Goal: Use online tool/utility

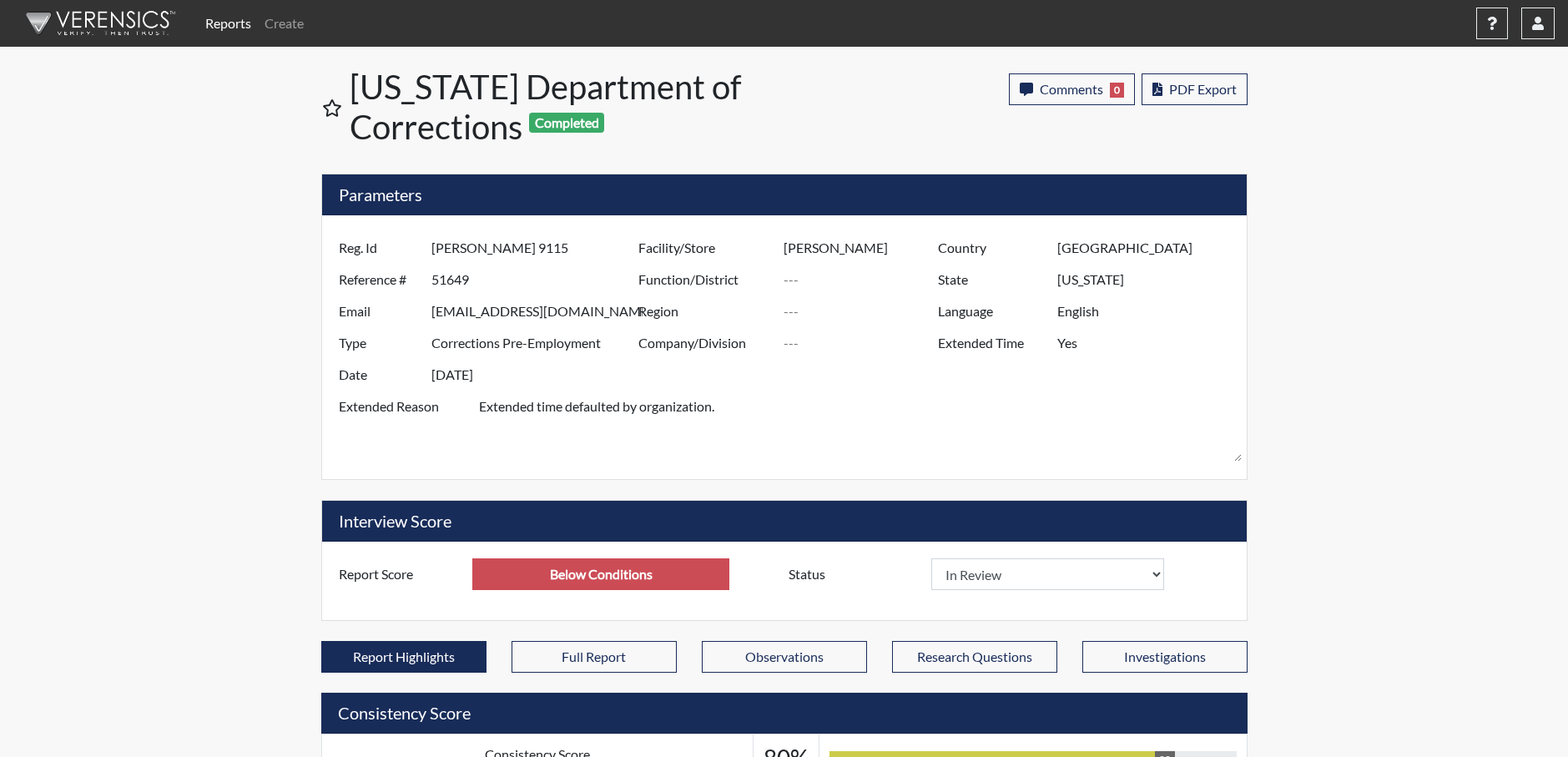
select select
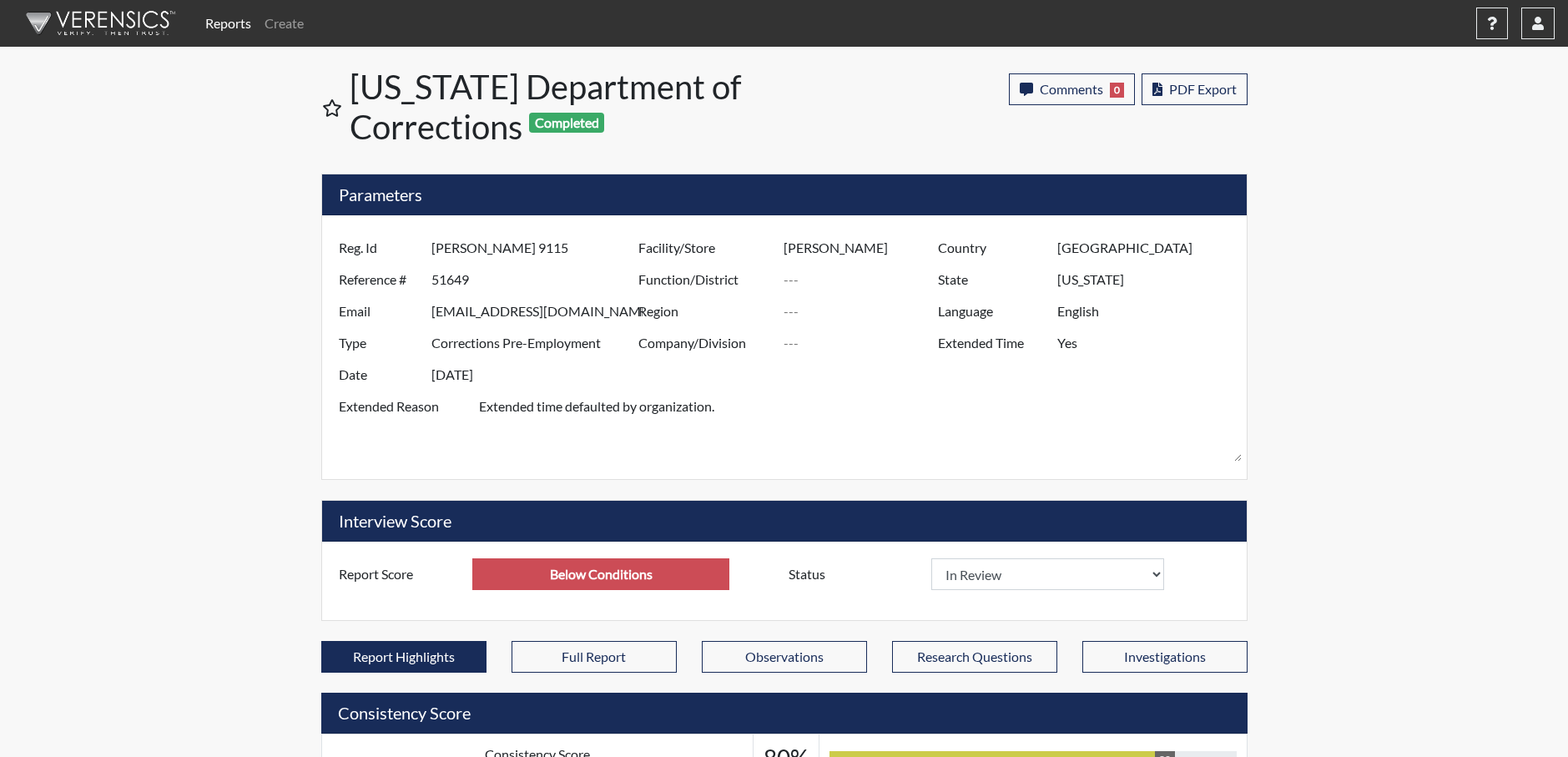
select select
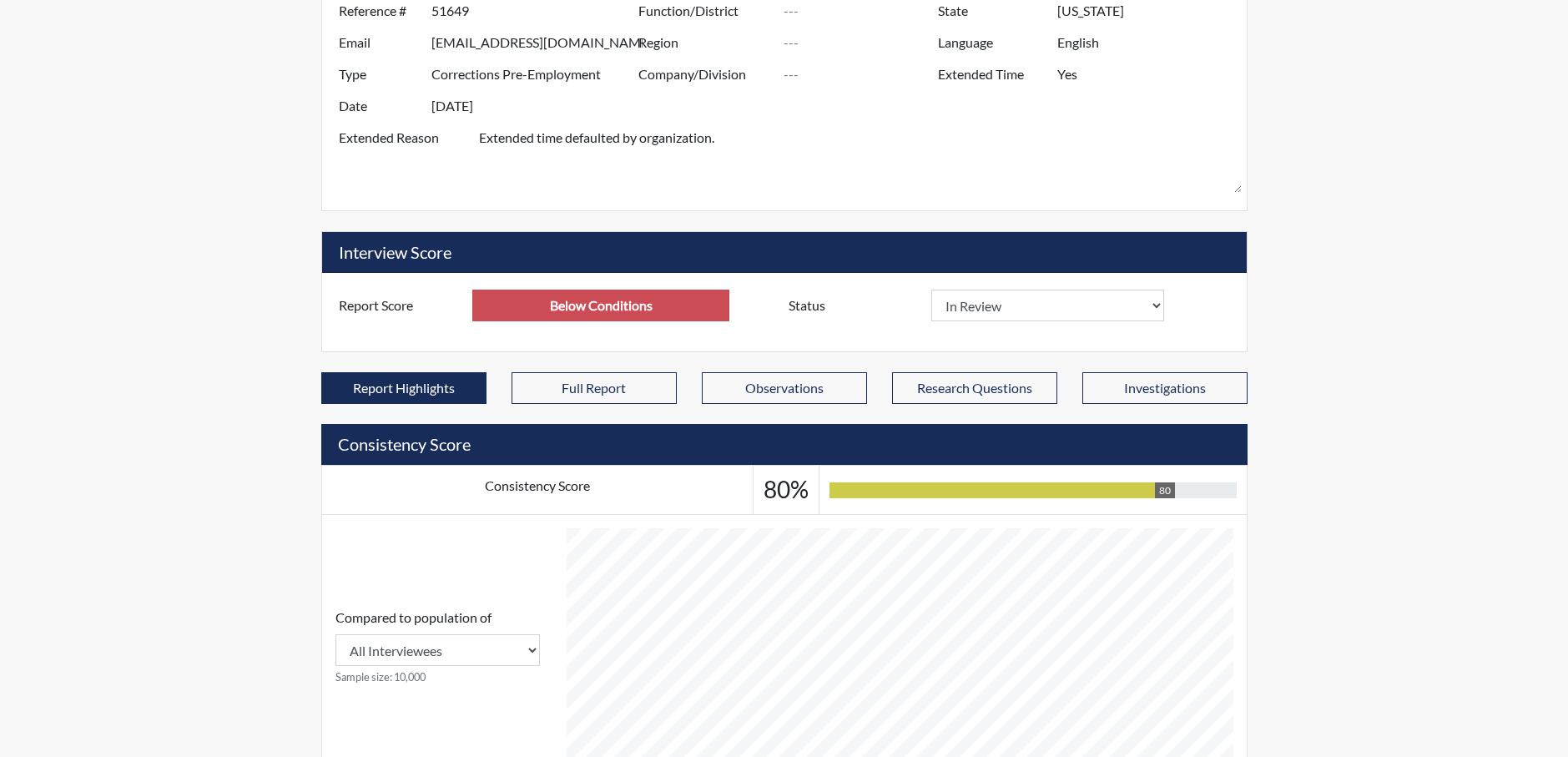
scroll to position [334, 0]
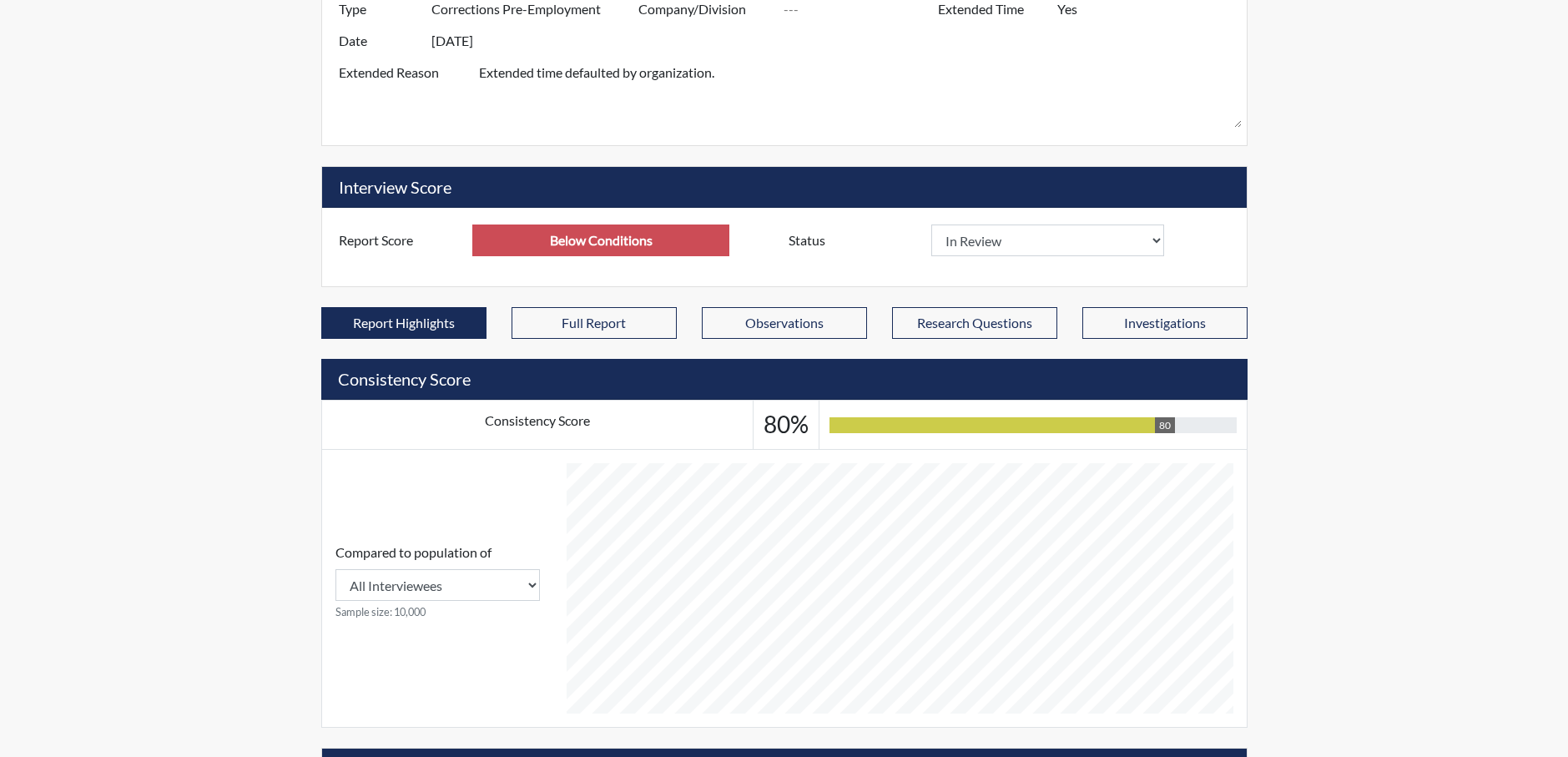
click at [681, 239] on input "Below Conditions" at bounding box center [601, 240] width 257 height 32
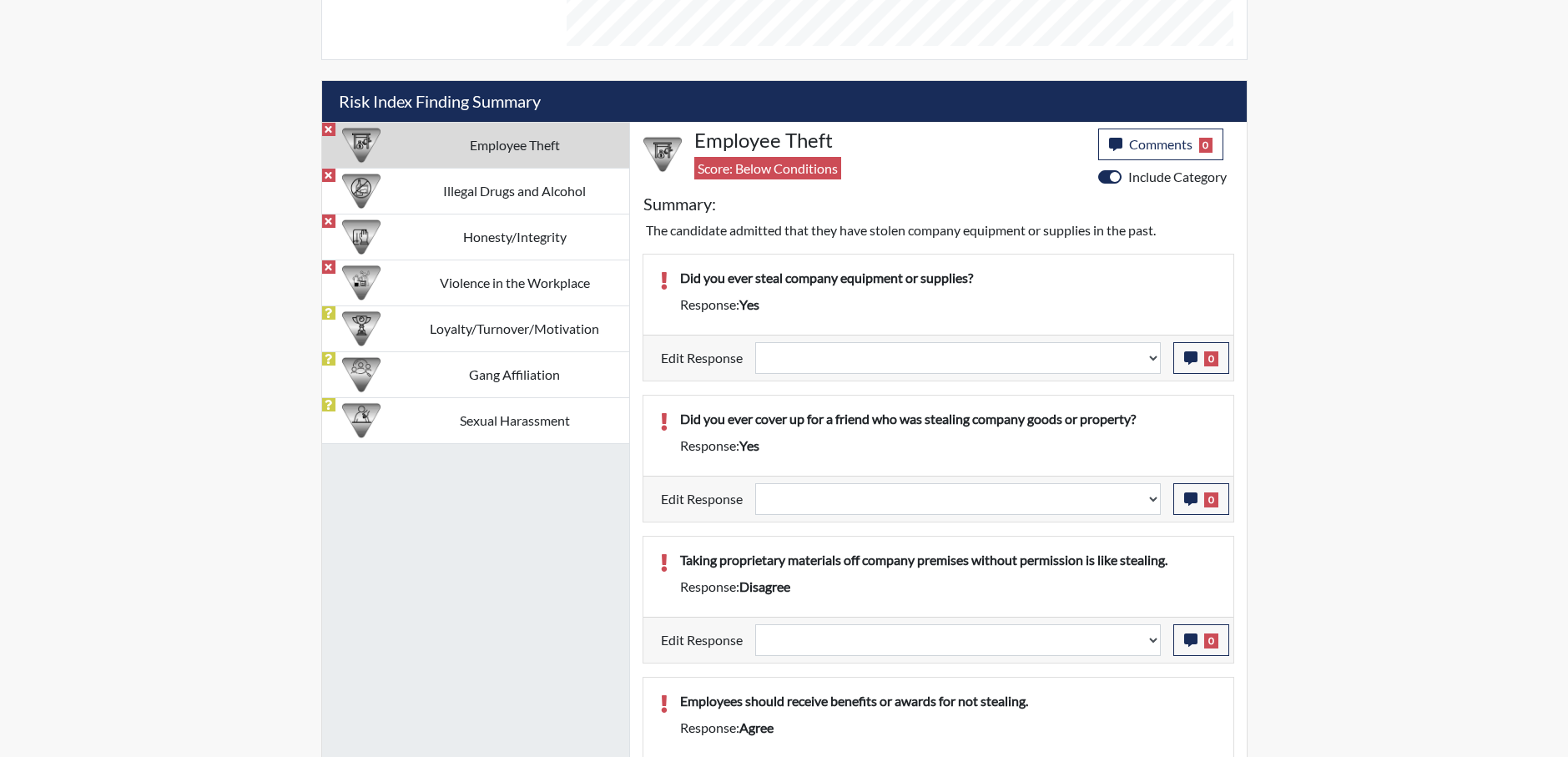
scroll to position [818, 0]
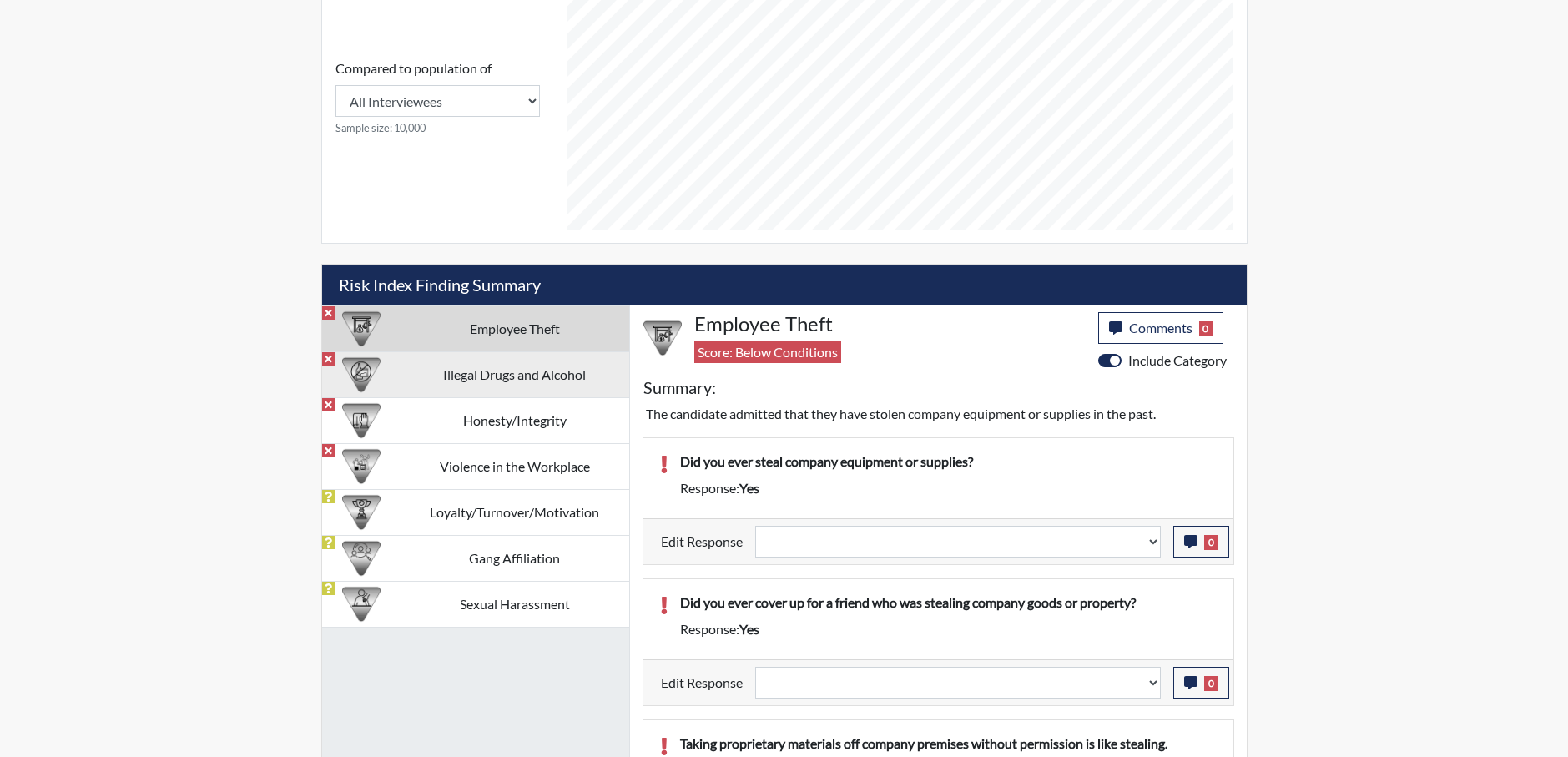
click at [491, 385] on td "Illegal Drugs and Alcohol" at bounding box center [514, 374] width 229 height 46
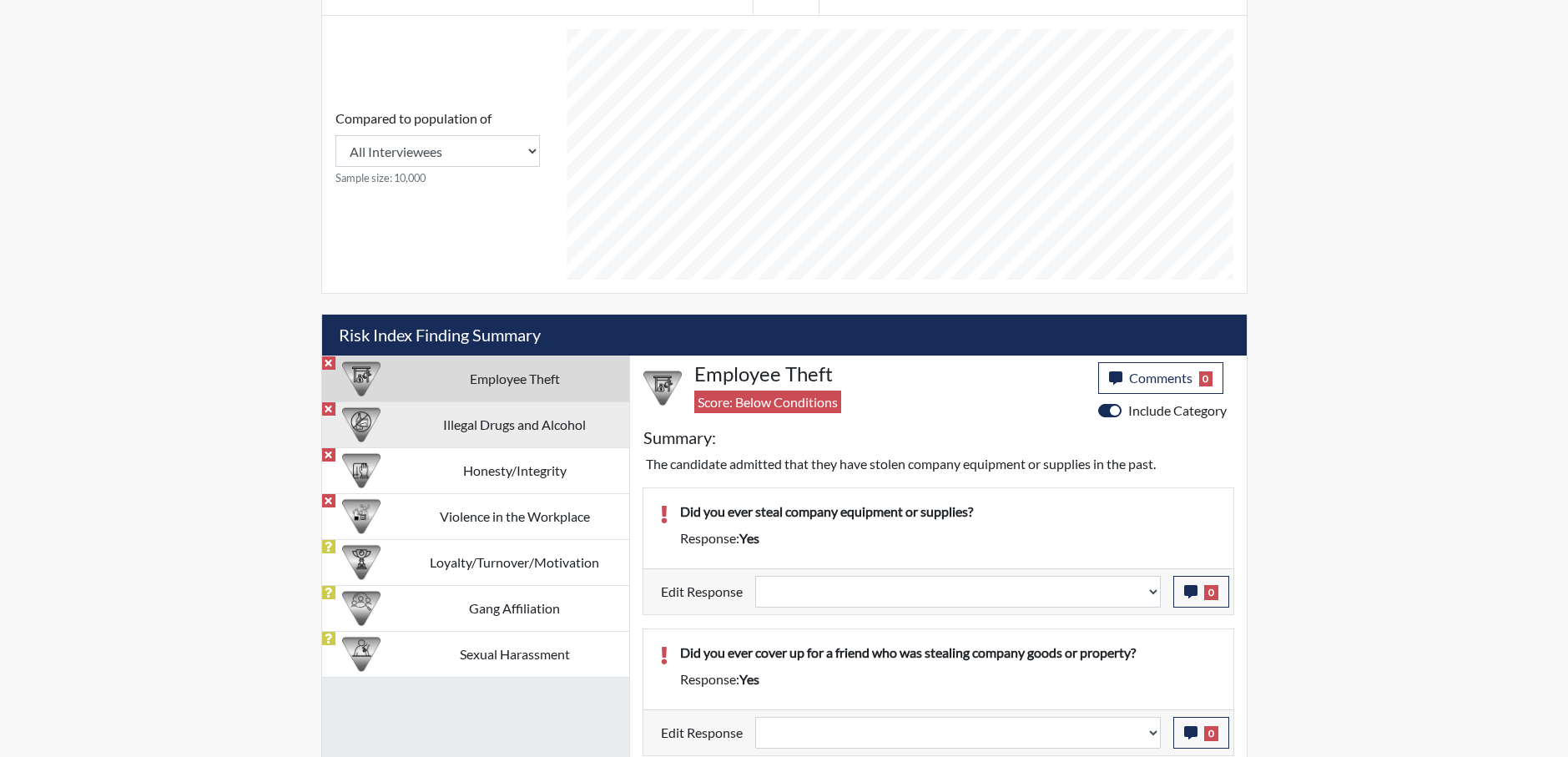
select select
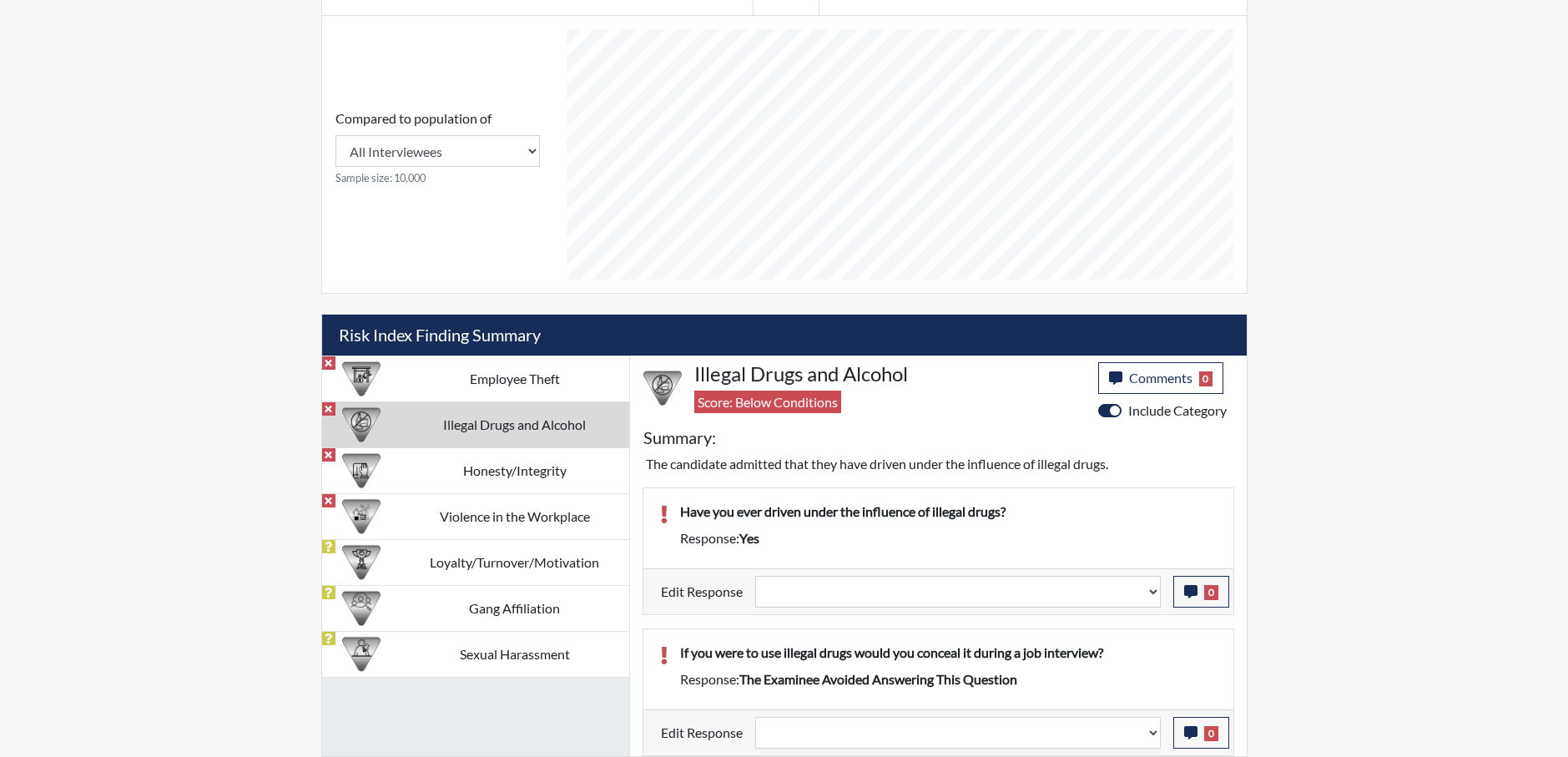
click at [443, 485] on td "Honesty/Integrity" at bounding box center [514, 471] width 229 height 46
select select
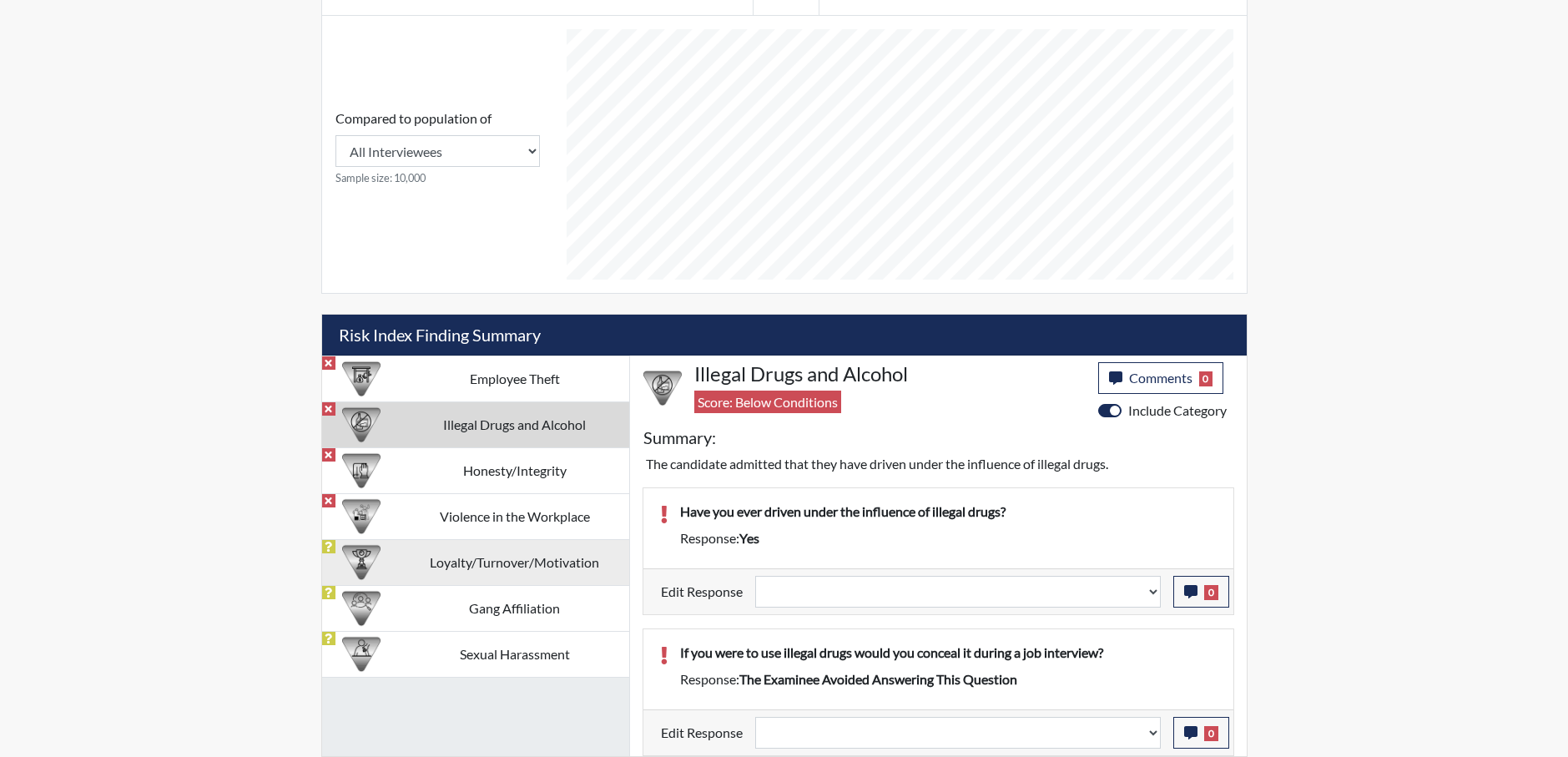
select select
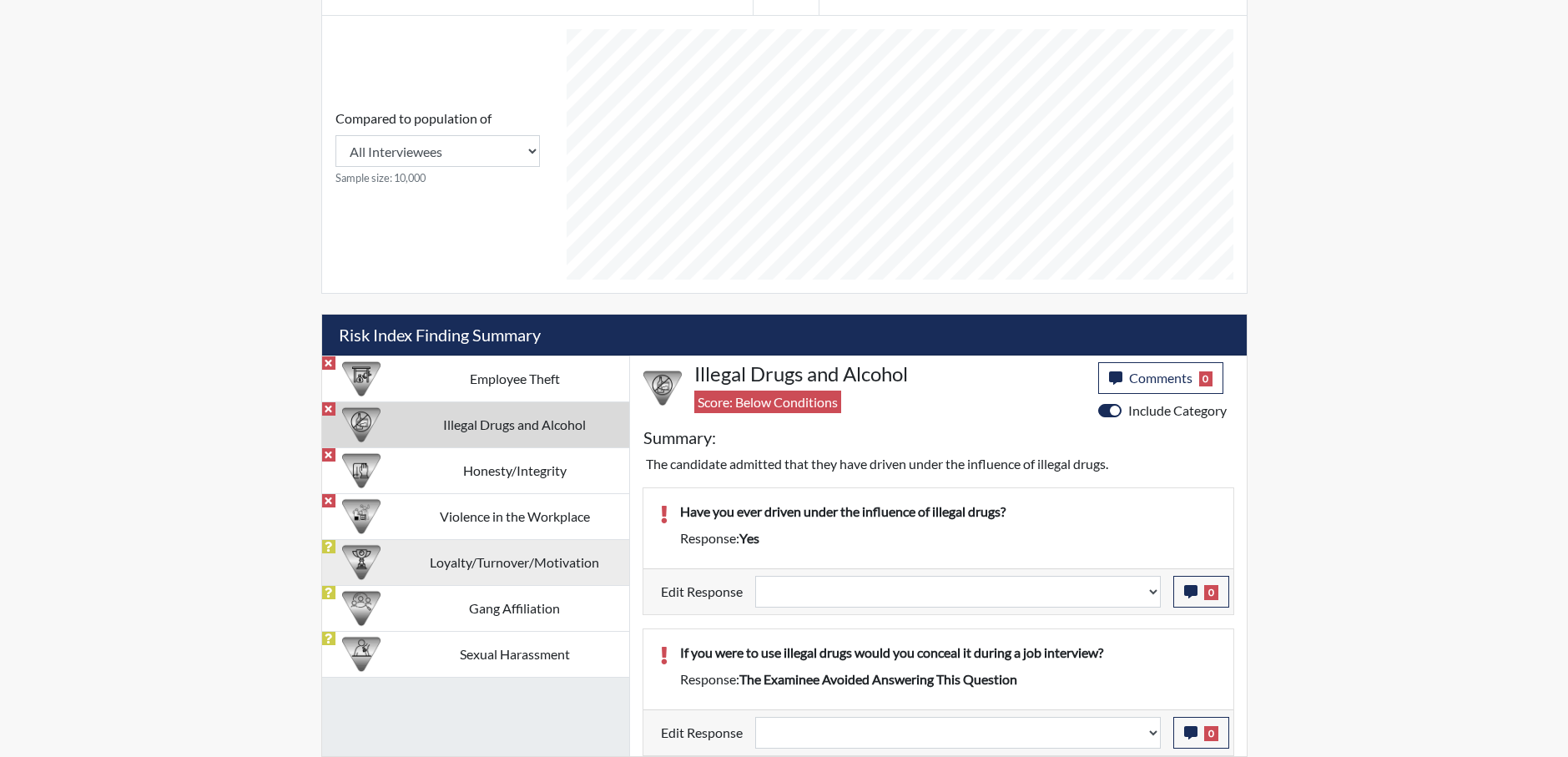
select select
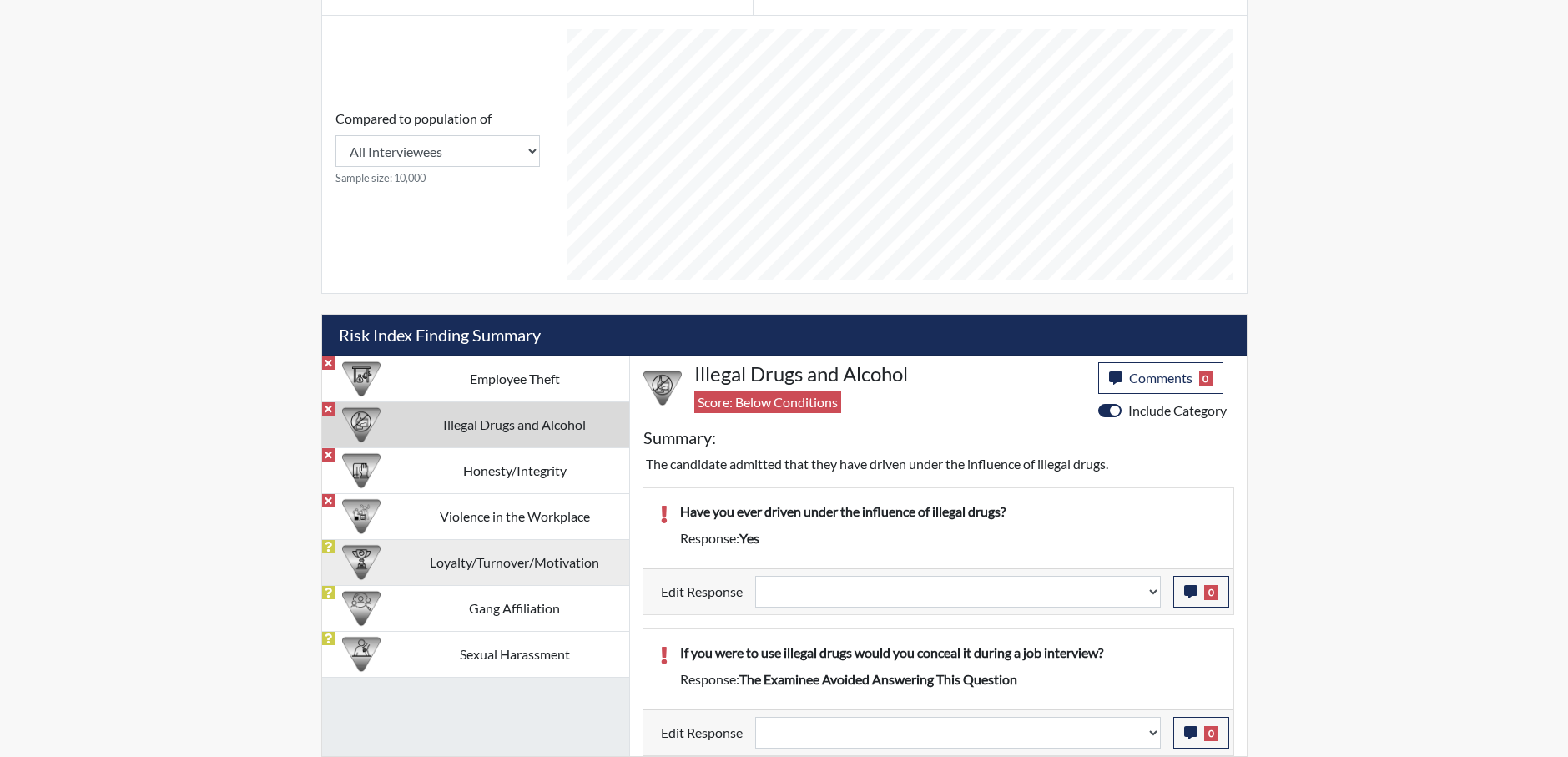
select select
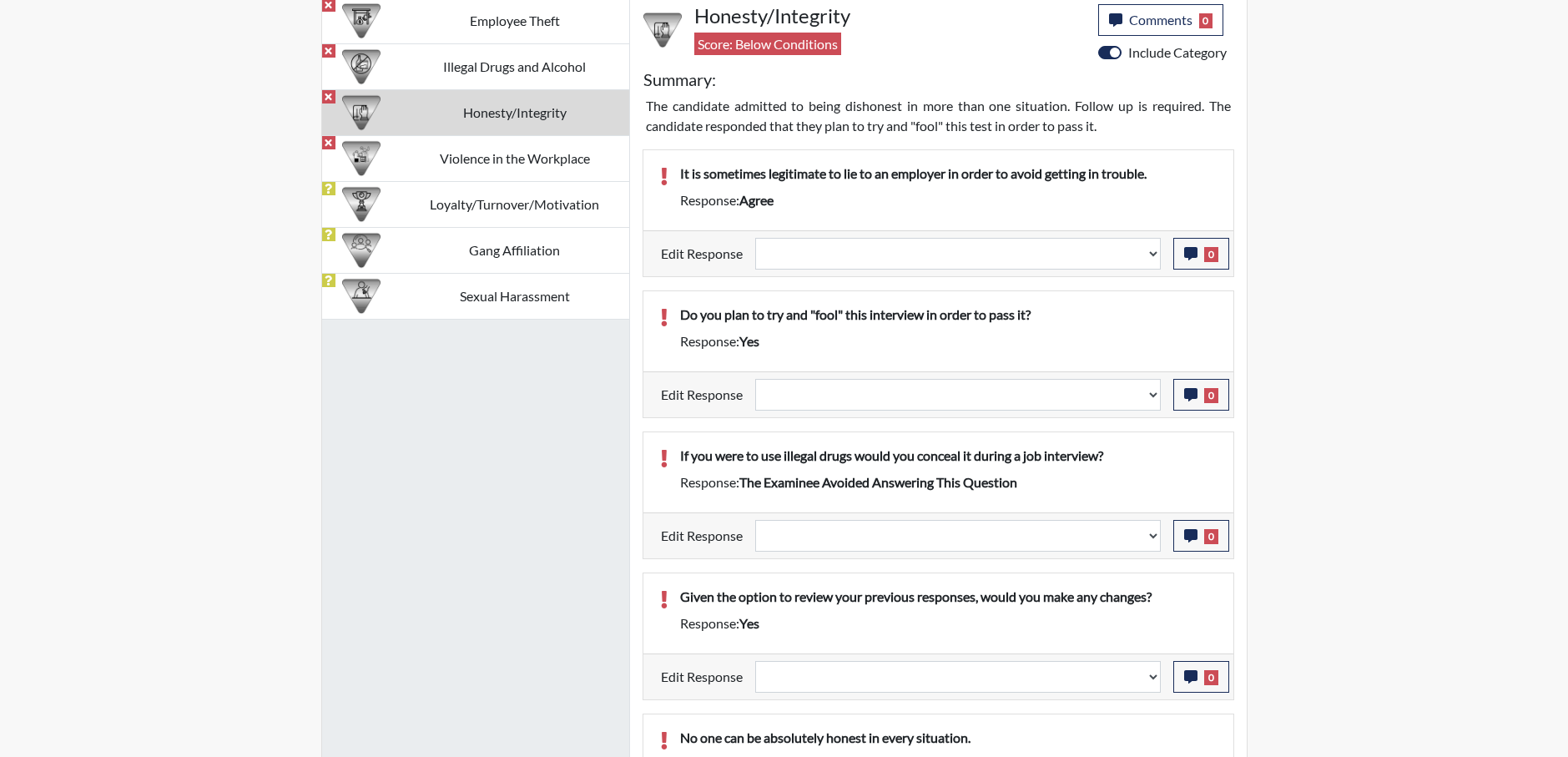
scroll to position [1162, 0]
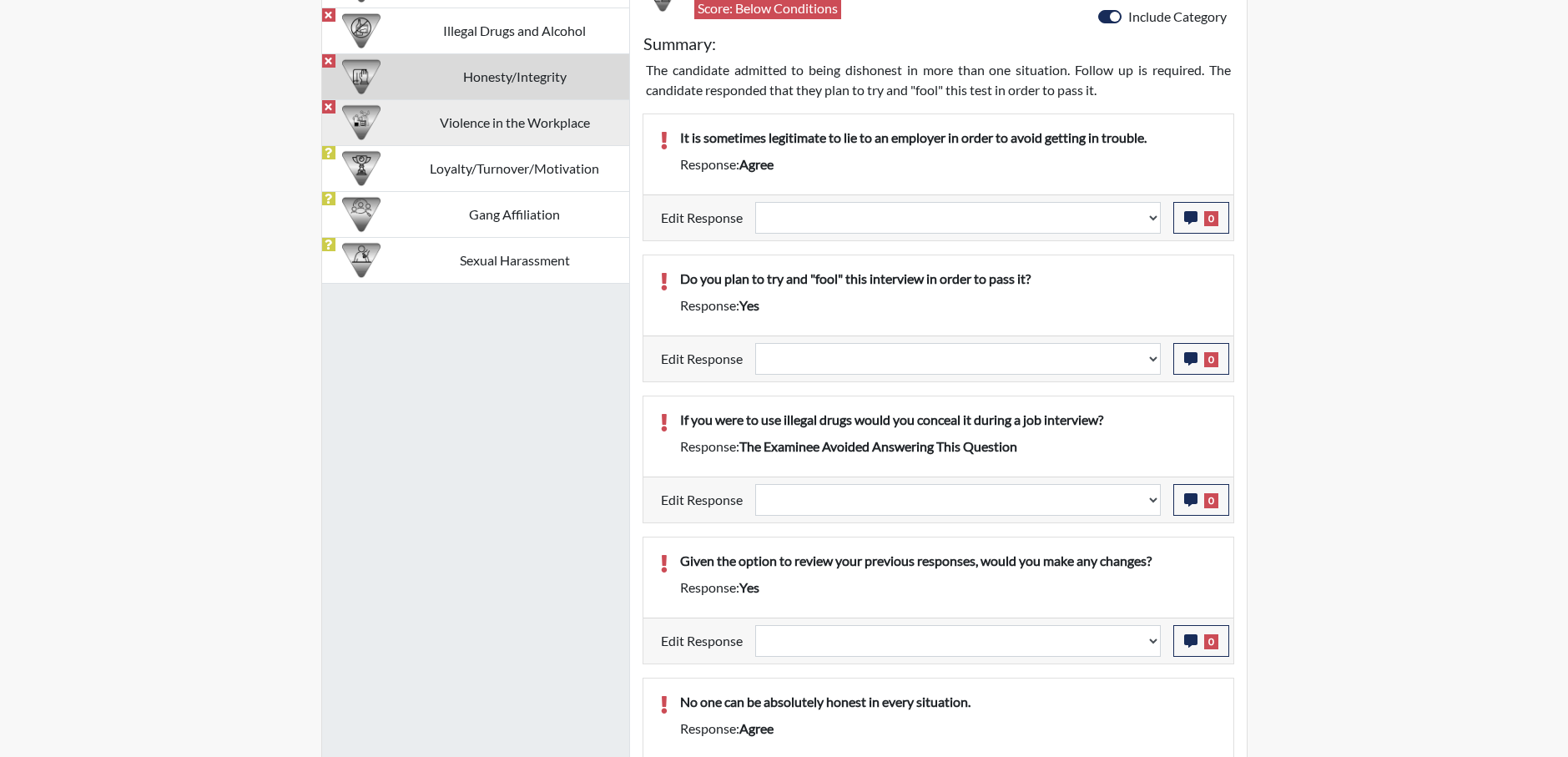
click at [487, 122] on td "Violence in the Workplace" at bounding box center [514, 122] width 229 height 46
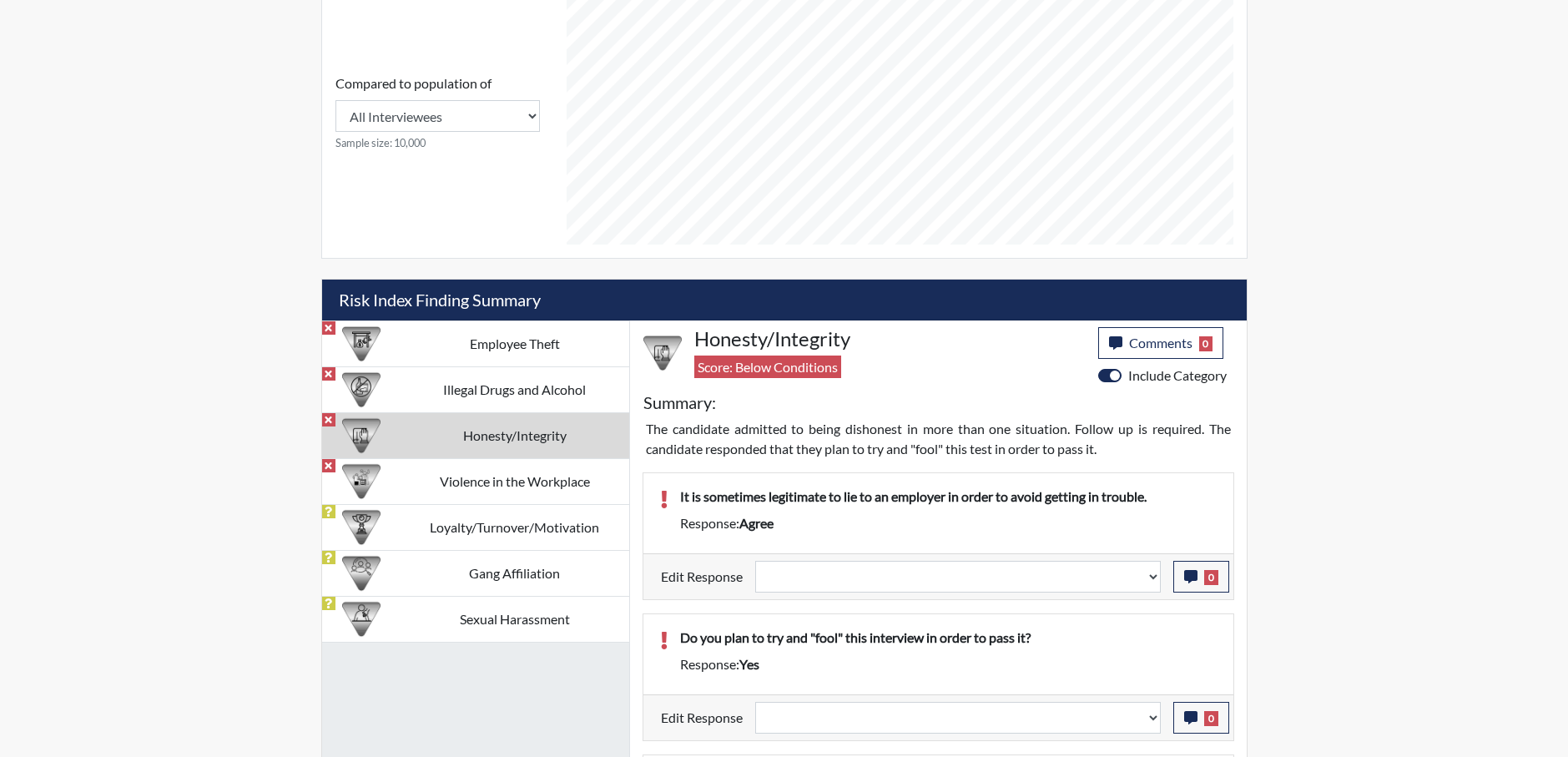
select select
